Goal: Transaction & Acquisition: Book appointment/travel/reservation

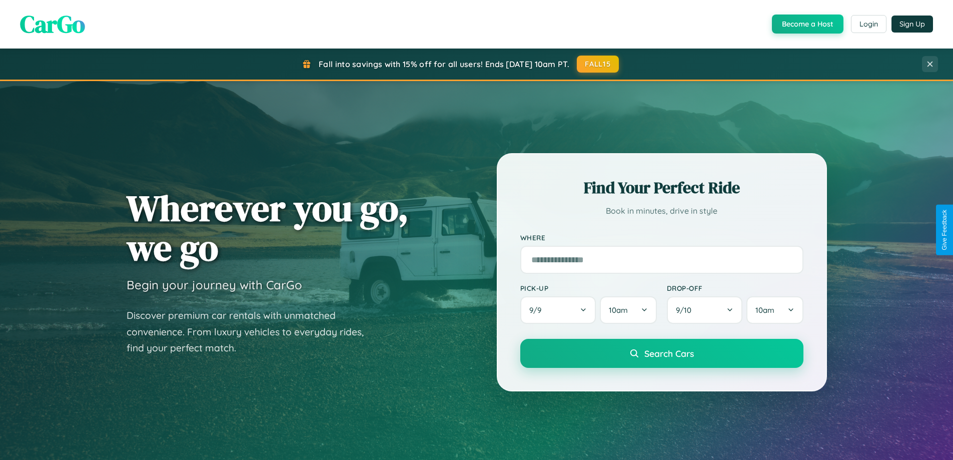
scroll to position [1925, 0]
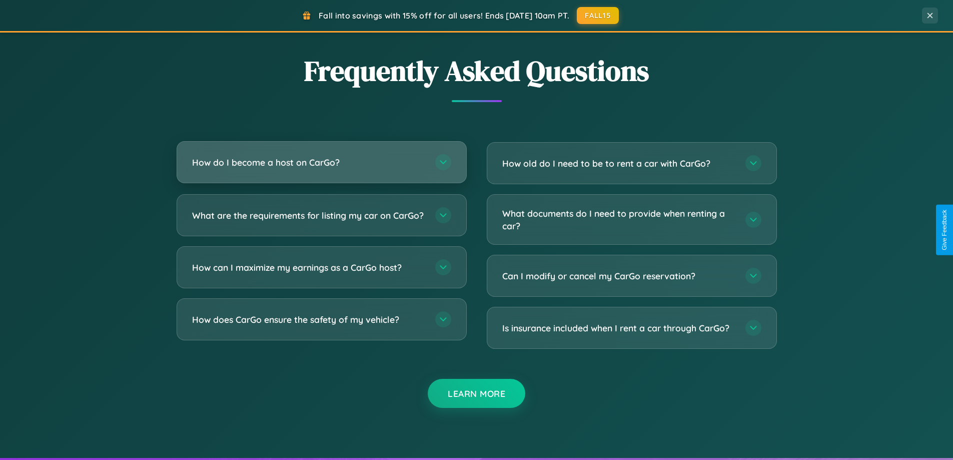
click at [321, 163] on h3 "How do I become a host on CarGo?" at bounding box center [308, 162] width 233 height 13
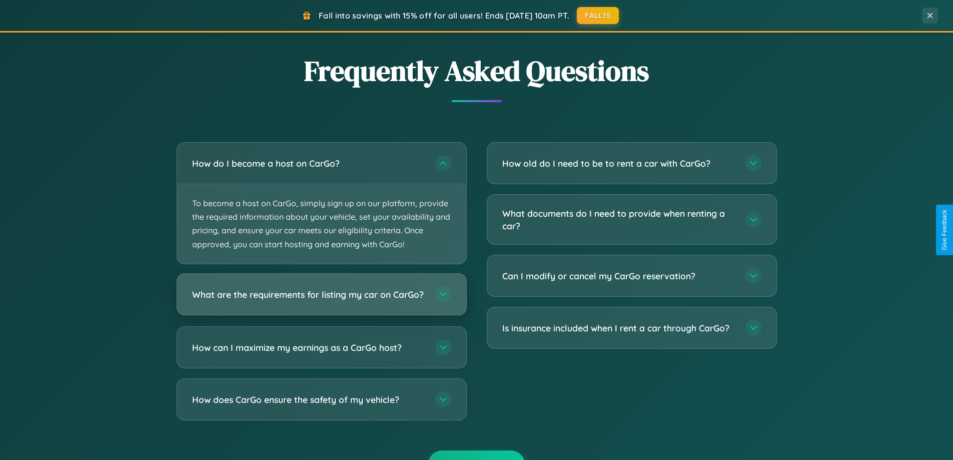
click at [321, 299] on h3 "What are the requirements for listing my car on CarGo?" at bounding box center [308, 294] width 233 height 13
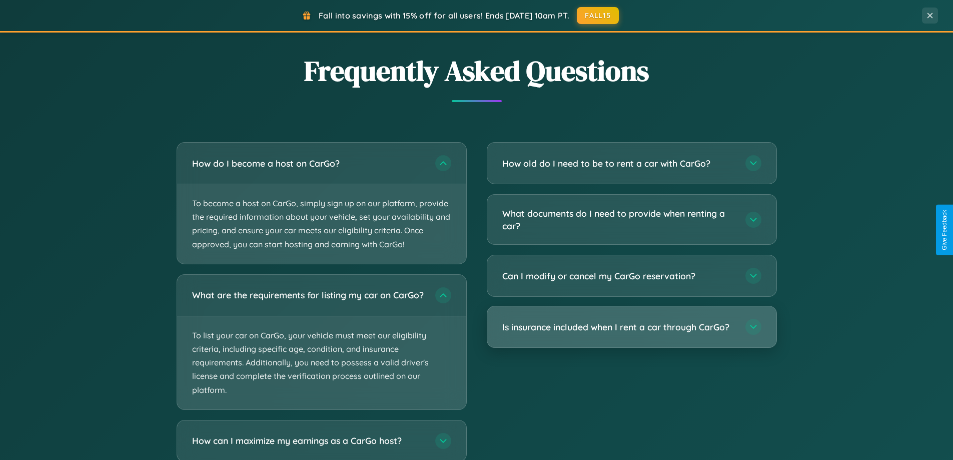
click at [631, 327] on h3 "Is insurance included when I rent a car through CarGo?" at bounding box center [618, 327] width 233 height 13
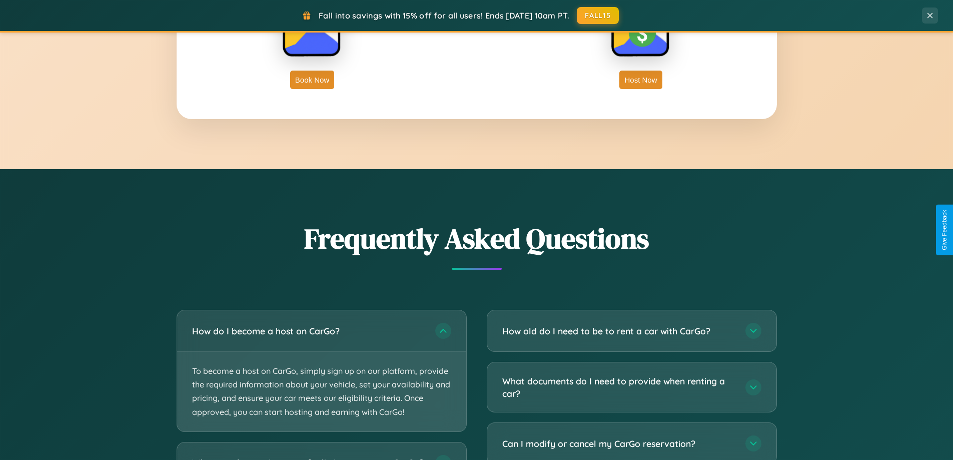
scroll to position [1608, 0]
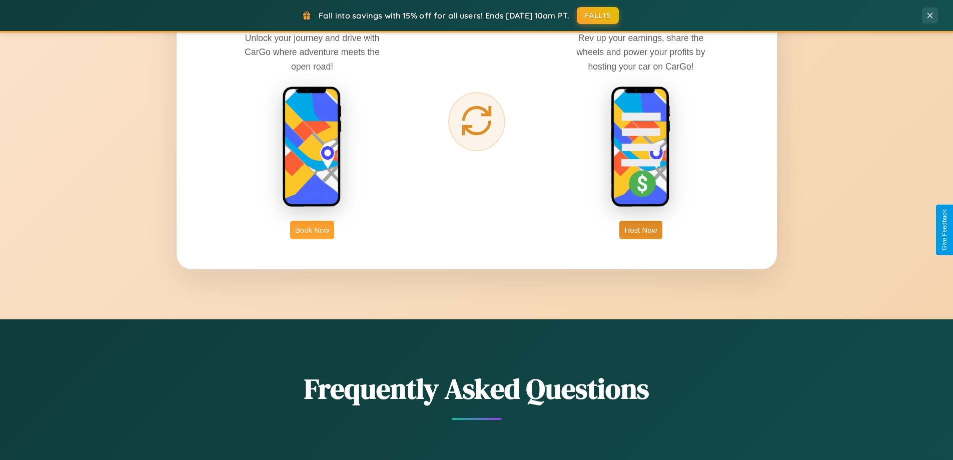
click at [312, 230] on button "Book Now" at bounding box center [312, 230] width 44 height 19
